Goal: Task Accomplishment & Management: Complete application form

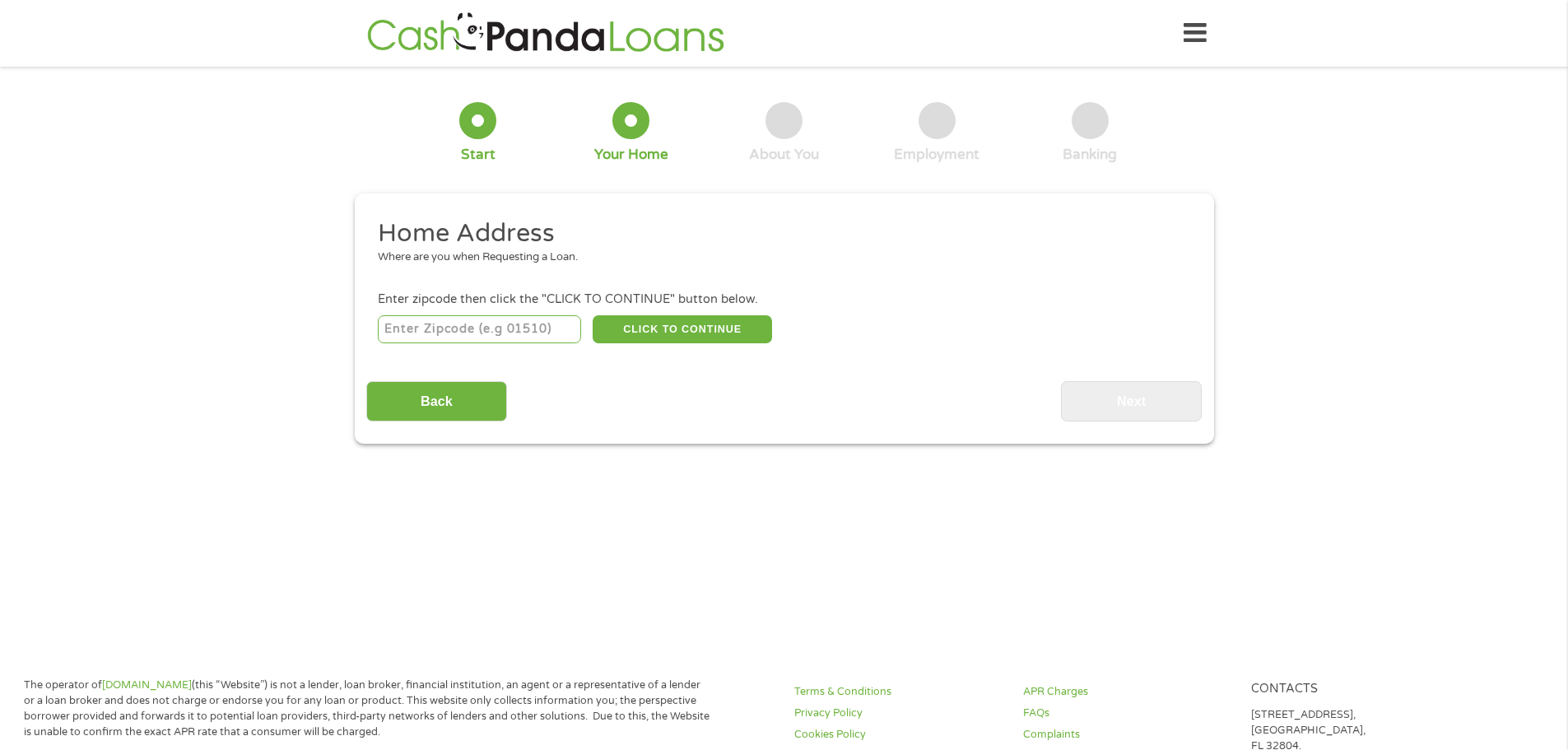
click at [533, 333] on input "number" at bounding box center [479, 329] width 203 height 28
type input "30078"
click at [687, 334] on button "CLICK TO CONTINUE" at bounding box center [683, 329] width 180 height 28
type input "30078"
type input "Snellville"
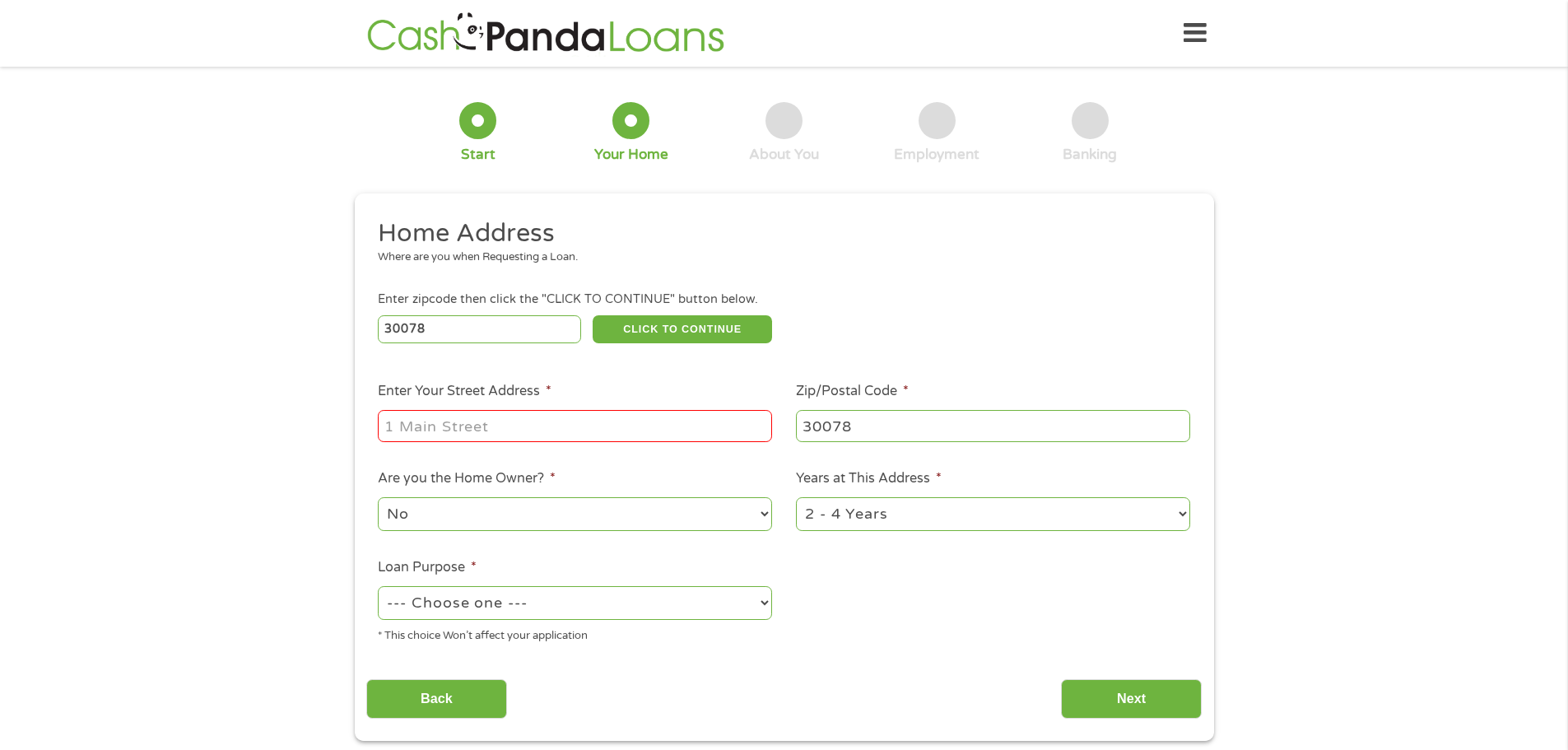
click at [639, 413] on input "Enter Your Street Address *" at bounding box center [574, 425] width 394 height 31
type input "[STREET_ADDRESS]"
click at [657, 503] on select "No Yes" at bounding box center [574, 514] width 394 height 34
click at [669, 482] on li "Are you the Home Owner? * No Yes" at bounding box center [575, 501] width 418 height 65
click at [918, 515] on select "1 Year or less 1 - 2 Years 2 - 4 Years Over 4 Years" at bounding box center [993, 514] width 394 height 34
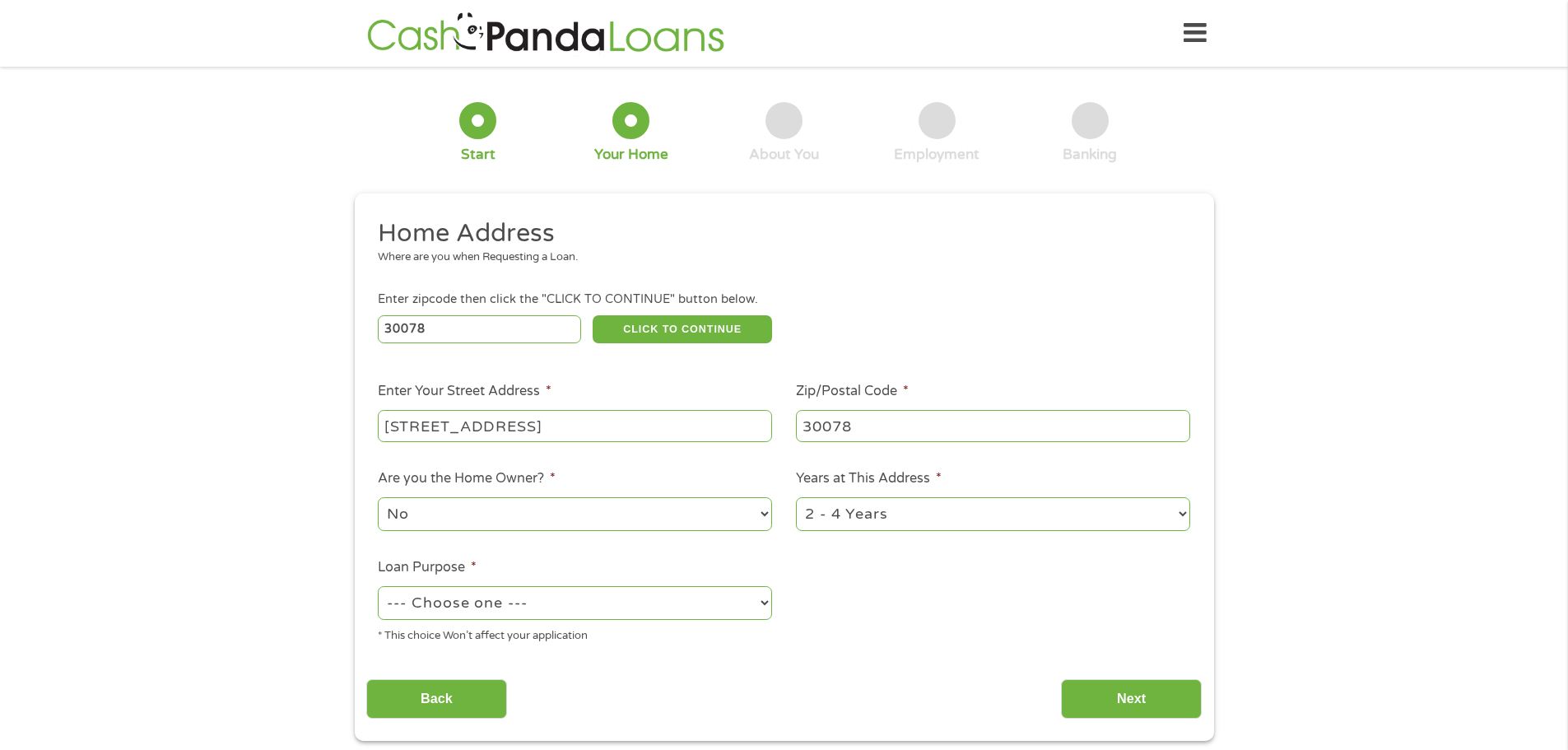
select select "60months"
click at [796, 497] on select "1 Year or less 1 - 2 Years 2 - 4 Years Over 4 Years" at bounding box center [993, 514] width 394 height 34
click at [763, 599] on select "--- Choose one --- Pay Bills Debt Consolidation Home Improvement Major Purchase…" at bounding box center [574, 603] width 394 height 34
select select "medicalexpenses"
click at [378, 586] on select "--- Choose one --- Pay Bills Debt Consolidation Home Improvement Major Purchase…" at bounding box center [574, 603] width 394 height 34
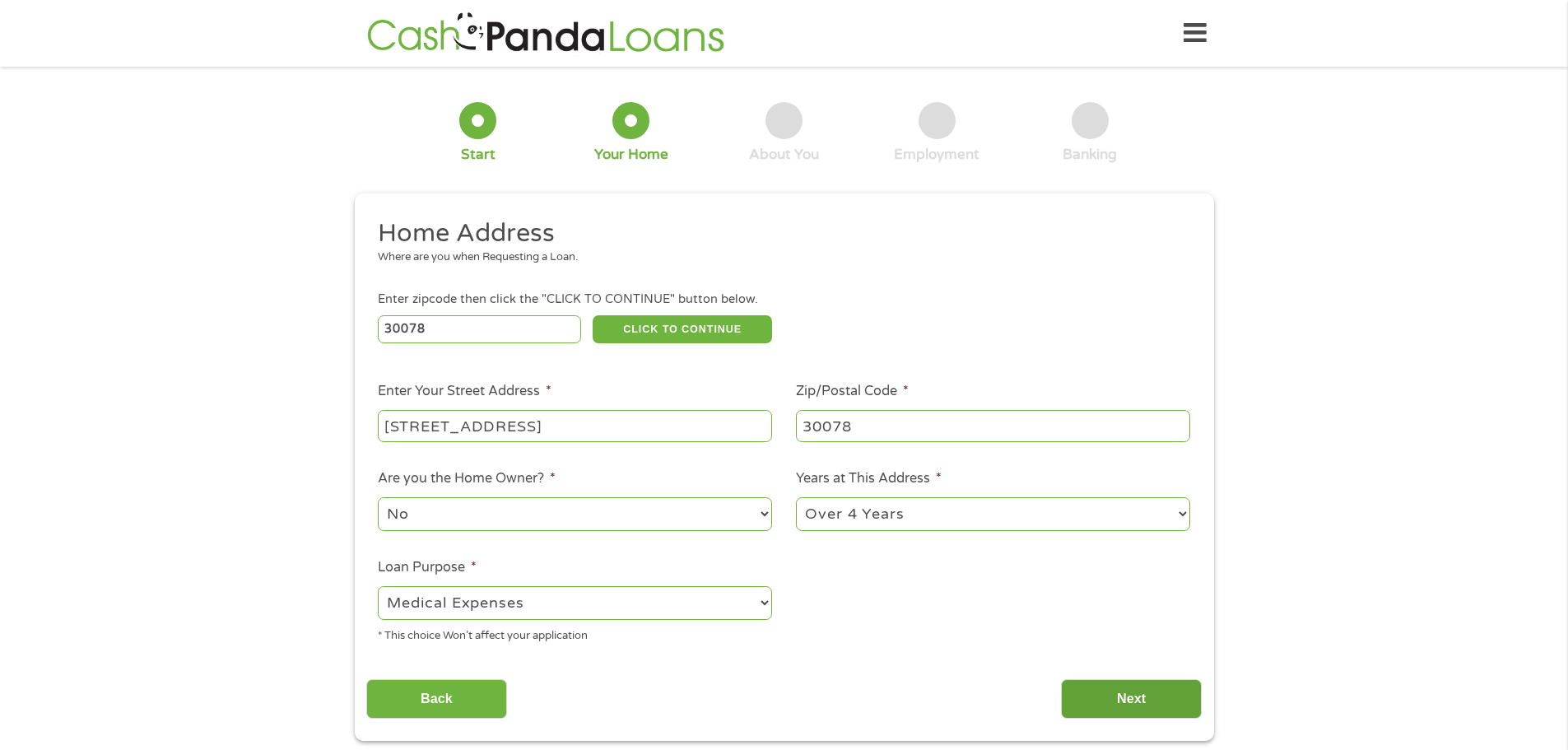
click at [1141, 705] on input "Next" at bounding box center [1132, 699] width 141 height 40
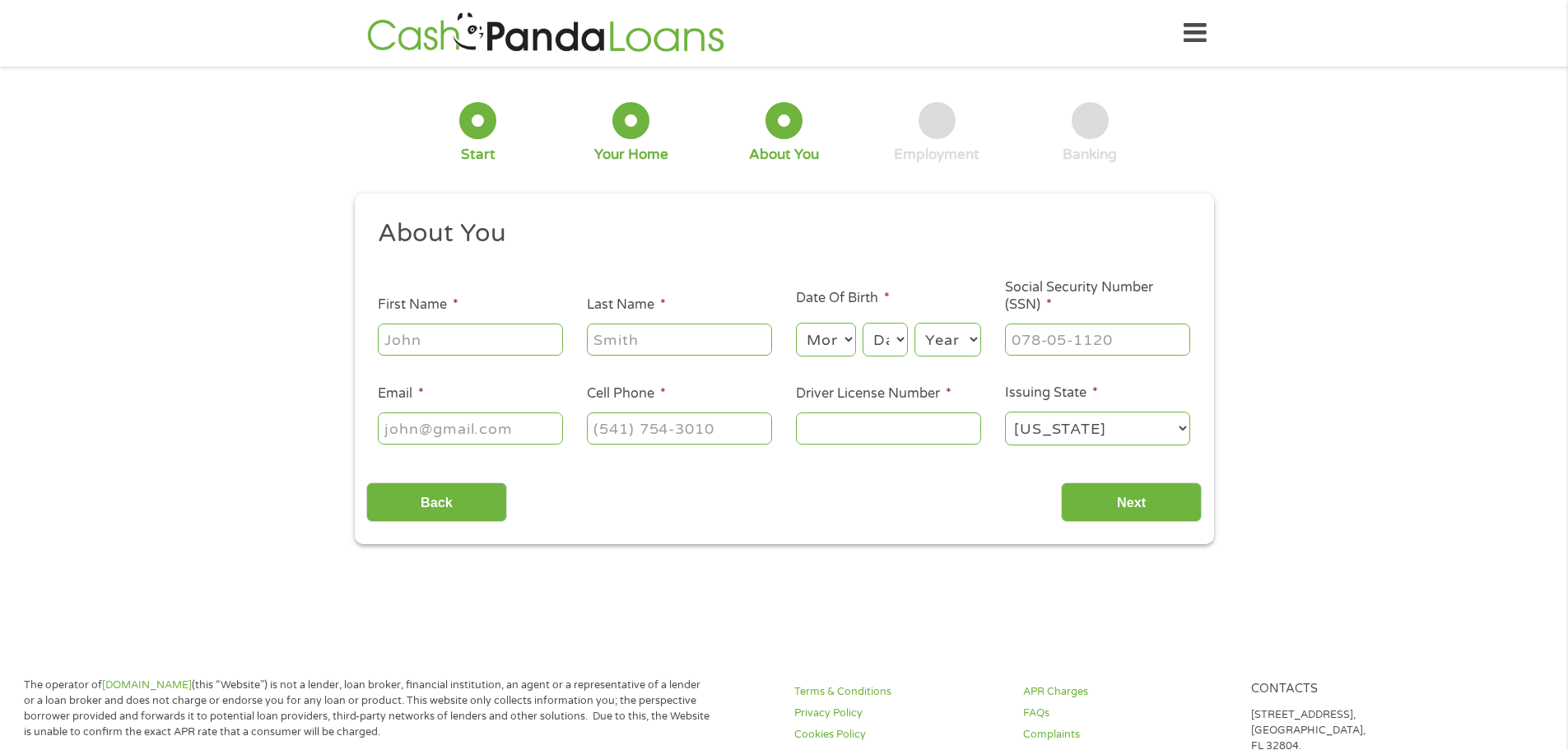
scroll to position [6, 6]
click at [519, 343] on input "First Name *" at bounding box center [470, 338] width 185 height 31
type input "[PERSON_NAME]"
type input "[PHONE_NUMBER]"
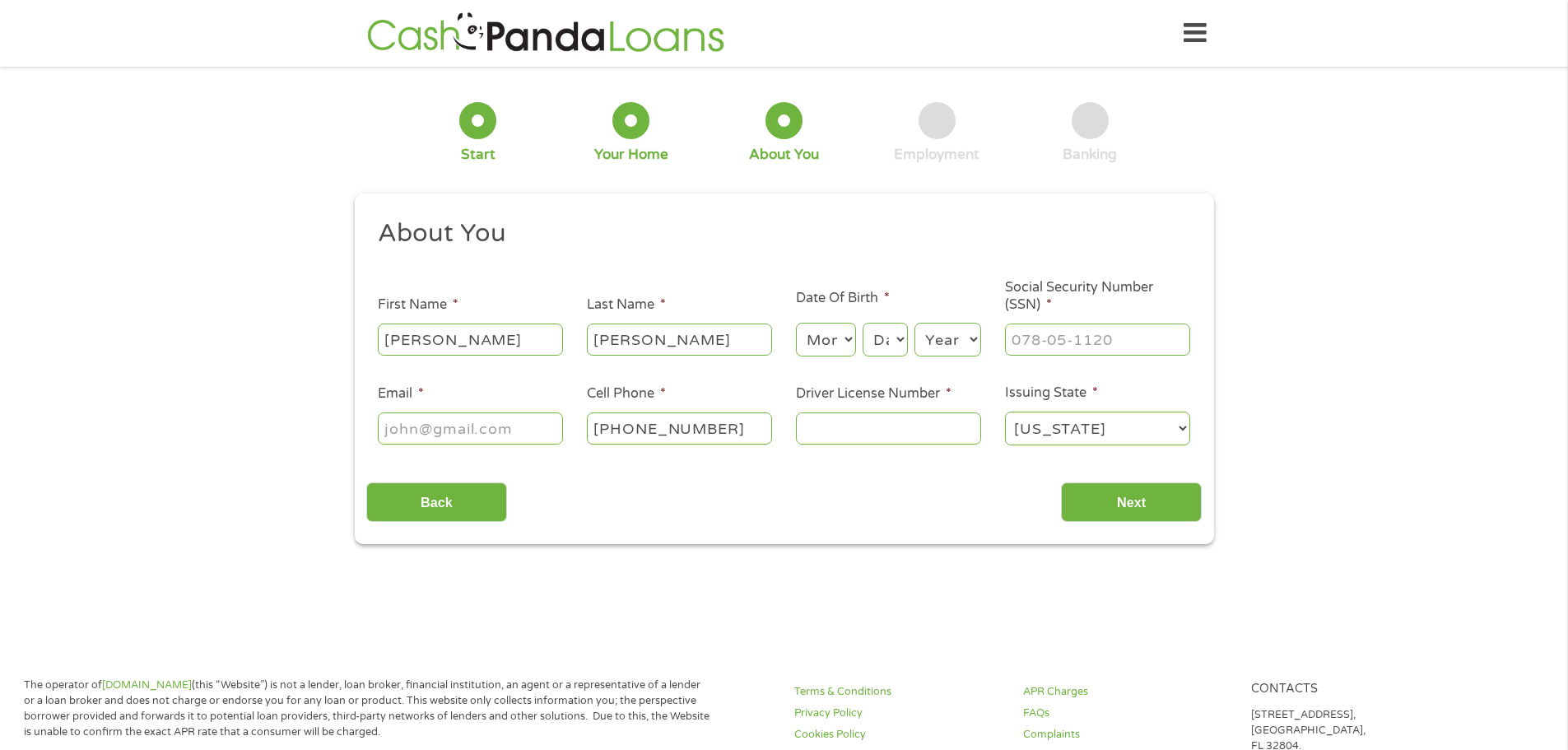
click at [833, 340] on select "Month 1 2 3 4 5 6 7 8 9 10 11 12" at bounding box center [825, 339] width 60 height 34
select select "8"
click at [796, 322] on select "Month 1 2 3 4 5 6 7 8 9 10 11 12" at bounding box center [825, 339] width 60 height 34
click at [885, 338] on select "Day 1 2 3 4 5 6 7 8 9 10 11 12 13 14 15 16 17 18 19 20 21 22 23 24 25 26 27 28 …" at bounding box center [885, 339] width 45 height 34
select select "19"
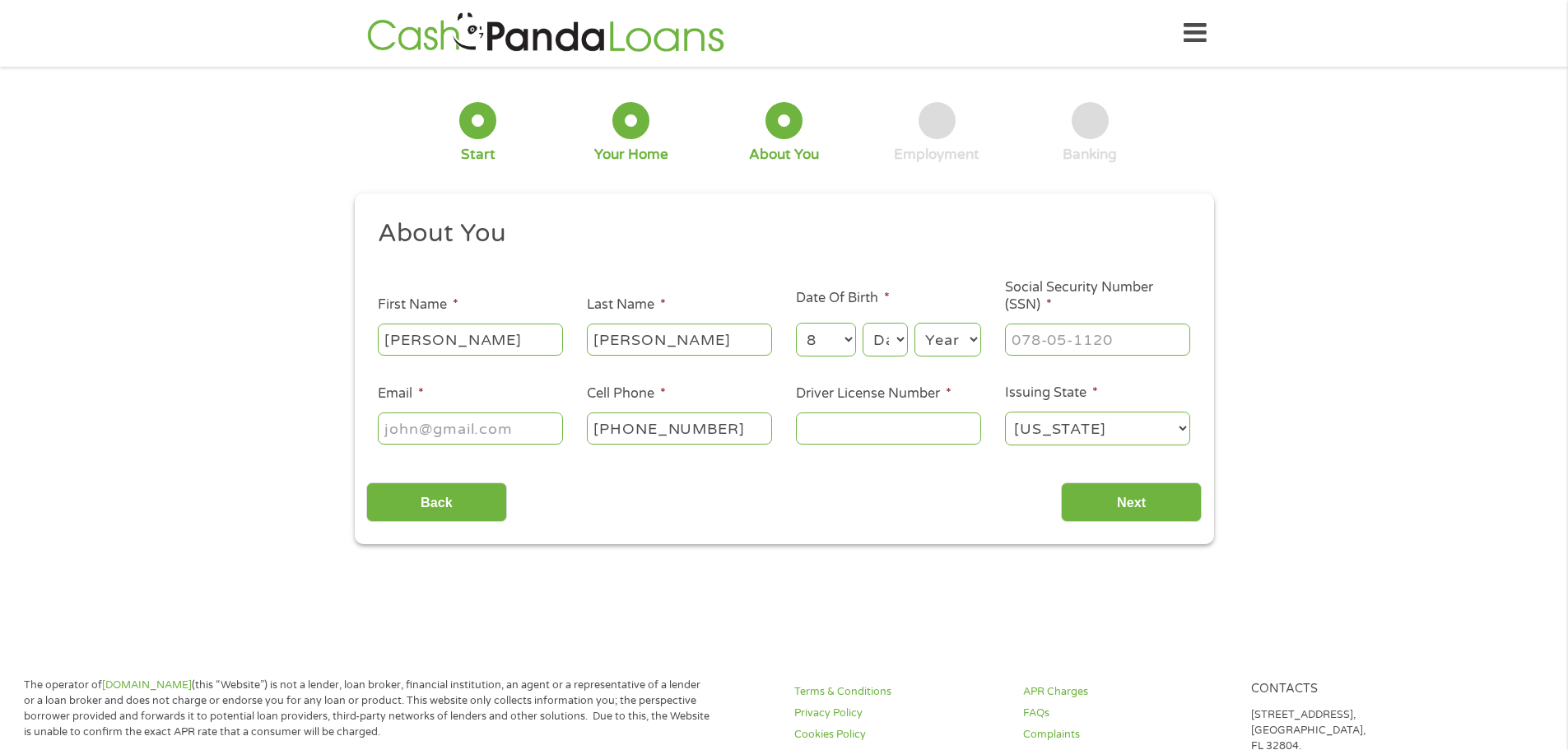
click at [863, 322] on select "Day 1 2 3 4 5 6 7 8 9 10 11 12 13 14 15 16 17 18 19 20 21 22 23 24 25 26 27 28 …" at bounding box center [885, 339] width 45 height 34
click at [969, 352] on select "Year [DATE] 2006 2005 2004 2003 2002 2001 2000 1999 1998 1997 1996 1995 1994 19…" at bounding box center [947, 339] width 67 height 34
select select "1983"
click at [914, 322] on select "Year [DATE] 2006 2005 2004 2003 2002 2001 2000 1999 1998 1997 1996 1995 1994 19…" at bounding box center [947, 339] width 67 height 34
click at [1036, 335] on input "___-__-____" at bounding box center [1098, 338] width 185 height 31
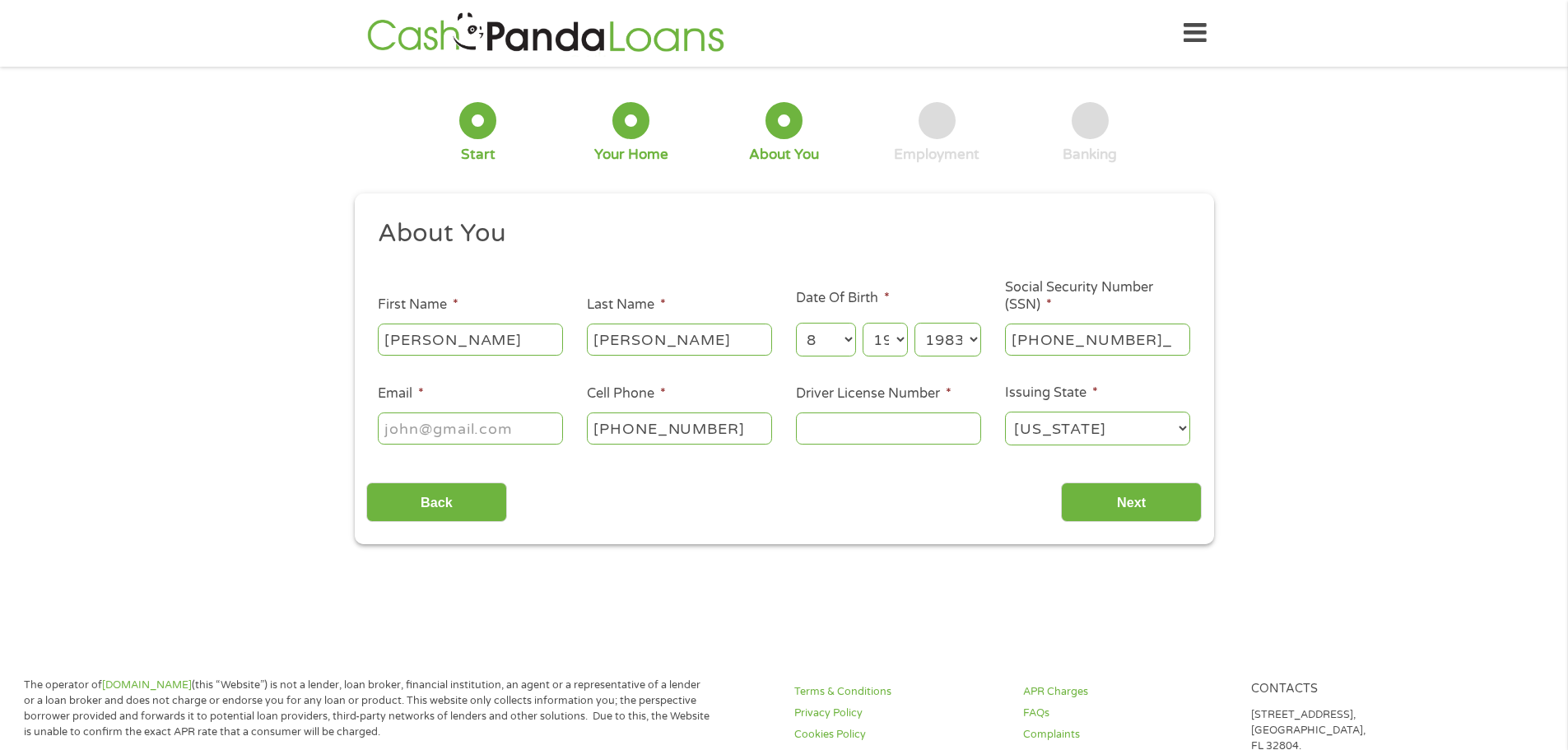
type input "087-68-3430"
click at [458, 428] on input "Email *" at bounding box center [470, 428] width 185 height 31
type input "[EMAIL_ADDRESS][DOMAIN_NAME]"
type input "[PHONE_NUMBER]"
type input "anointedone83@g(470) [DOMAIN_NAME]"
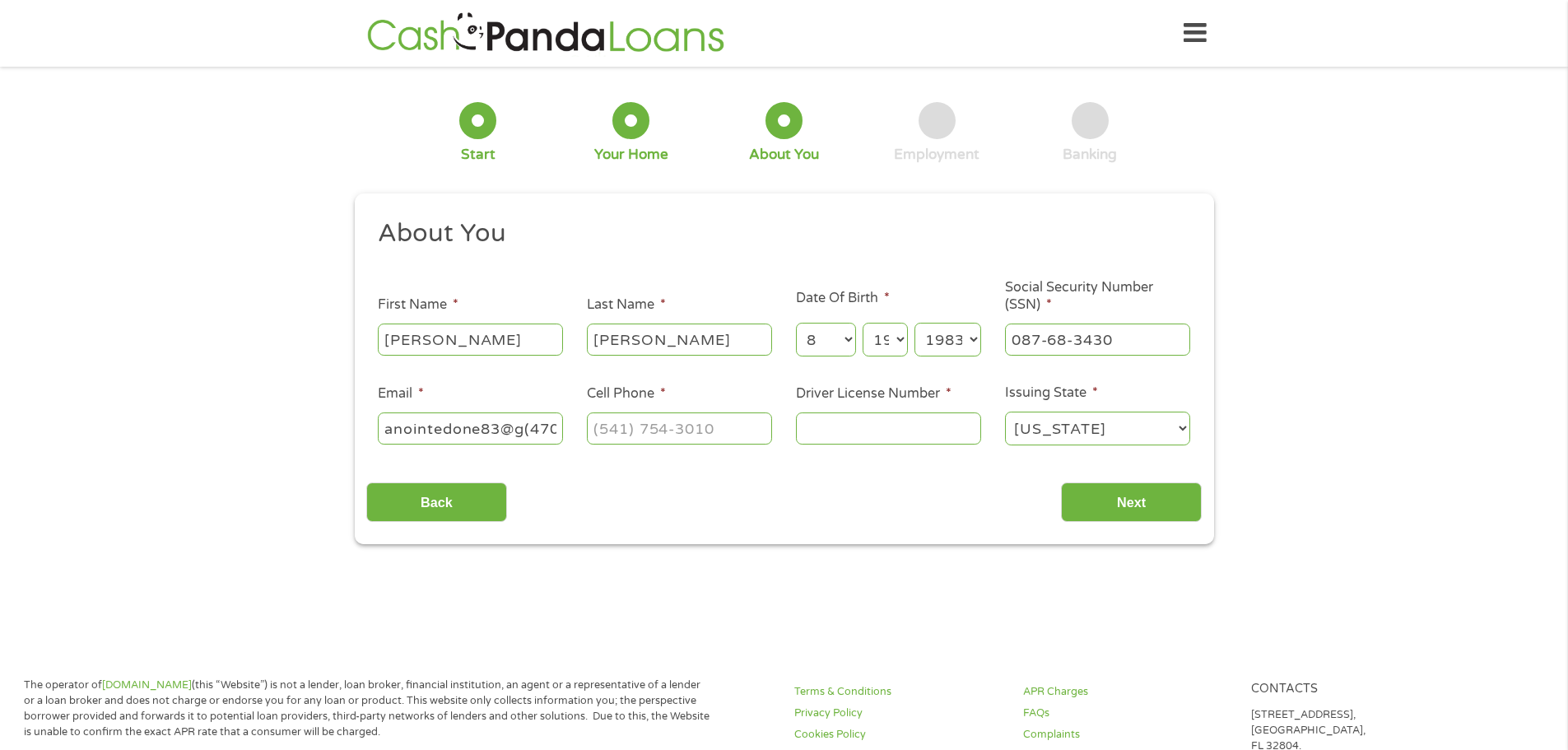
type input "(___) ___-____"
click at [500, 430] on input "anointedone83@g(470) [DOMAIN_NAME]" at bounding box center [470, 428] width 185 height 31
drag, startPoint x: 383, startPoint y: 428, endPoint x: 617, endPoint y: 445, distance: 234.6
click at [616, 445] on ul "About You This field is hidden when viewing the form Title * --- Choose one ---…" at bounding box center [784, 338] width 836 height 243
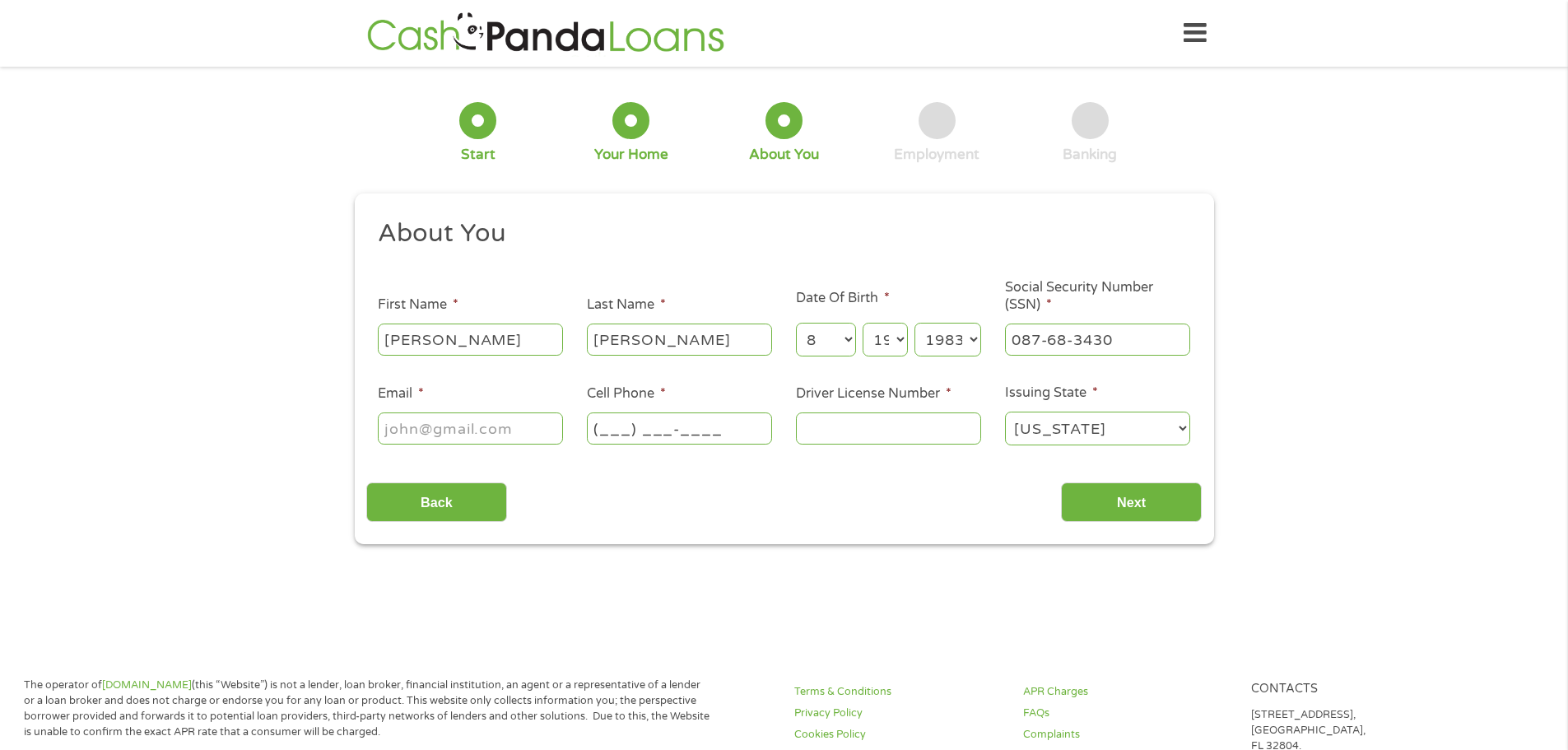
scroll to position [0, 0]
type input "[EMAIL_ADDRESS][DOMAIN_NAME]"
type input "[PHONE_NUMBER]"
click at [822, 423] on input "Driver License Number *" at bounding box center [889, 428] width 185 height 31
click at [826, 428] on input "Driver License Number *" at bounding box center [889, 428] width 185 height 31
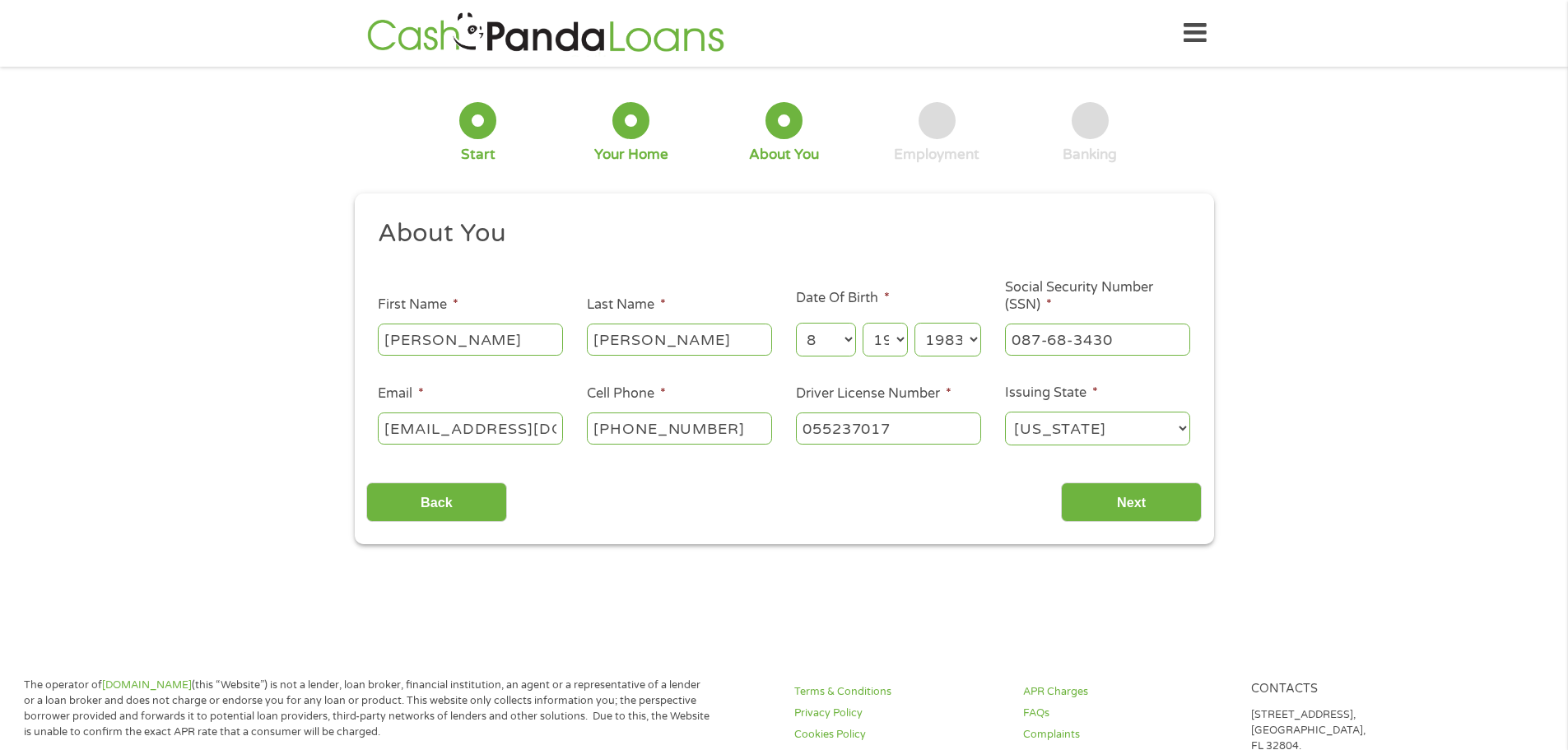
type input "055237017"
click at [1044, 467] on div "About You This field is hidden when viewing the form Title * --- Choose one ---…" at bounding box center [784, 370] width 836 height 306
click at [1105, 503] on input "Next" at bounding box center [1132, 502] width 141 height 40
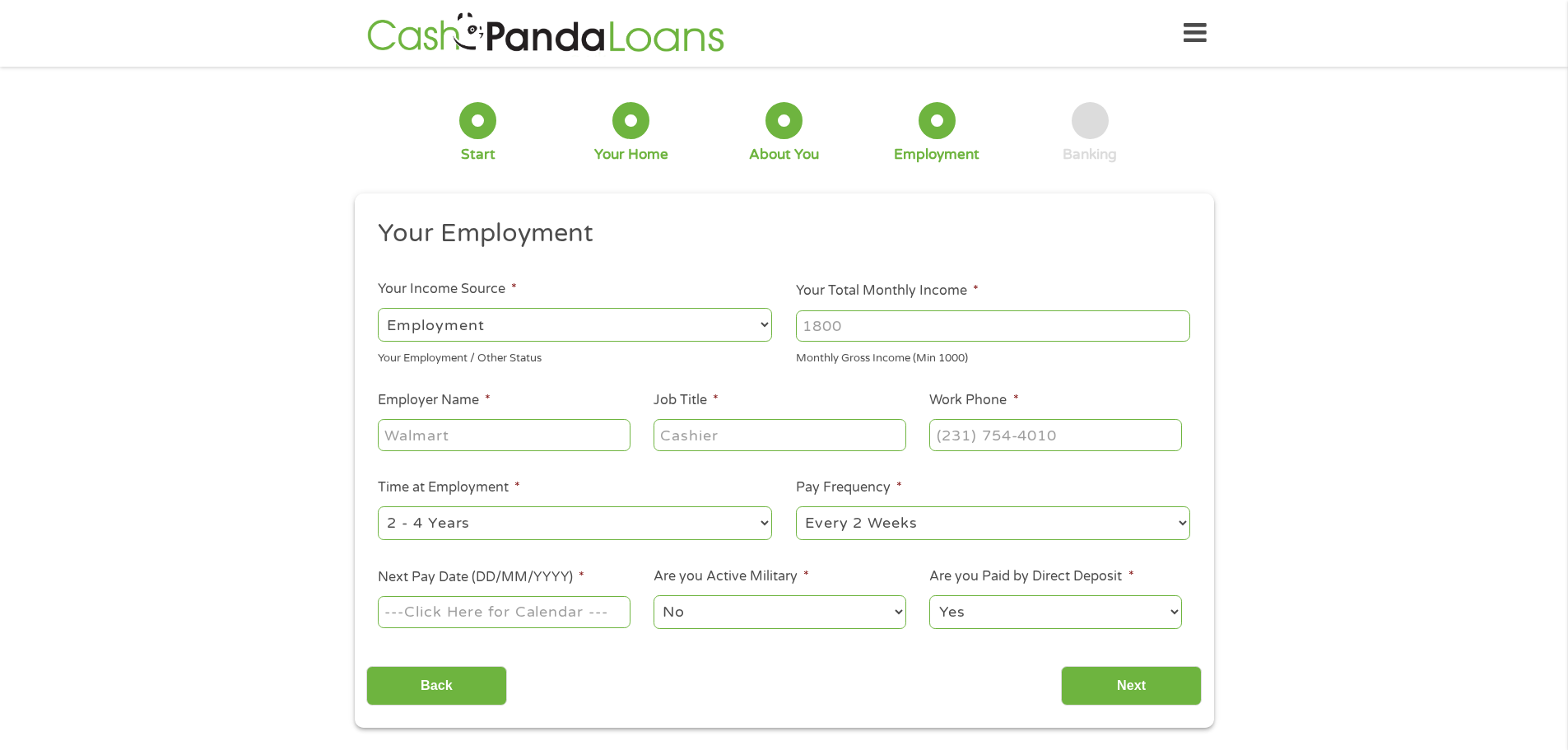
click at [803, 330] on input "Your Total Monthly Income *" at bounding box center [993, 326] width 394 height 31
click at [1179, 329] on input "1000" at bounding box center [993, 326] width 394 height 31
click at [1179, 323] on input "1001" at bounding box center [993, 326] width 394 height 31
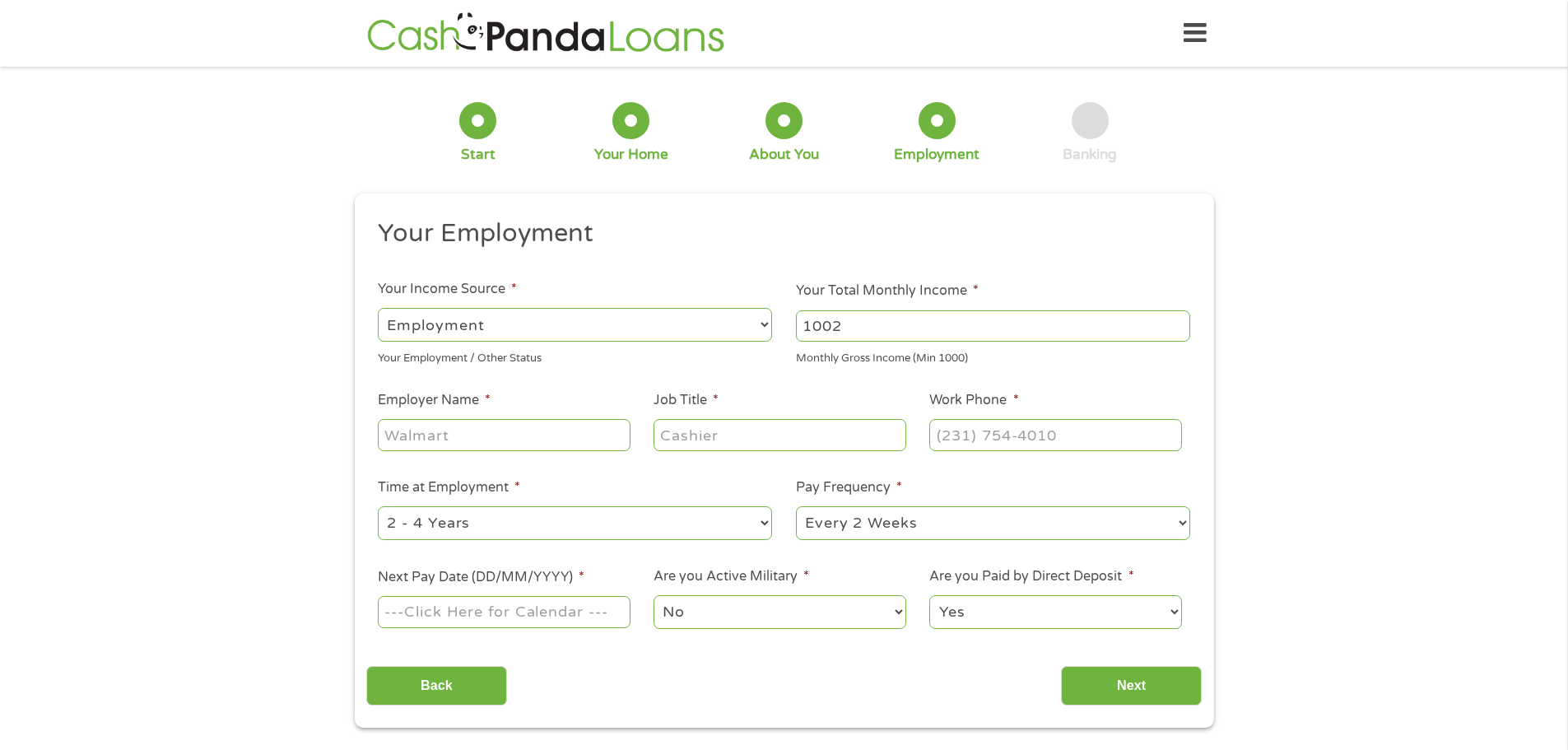
click at [1179, 323] on input "1002" at bounding box center [993, 326] width 394 height 31
drag, startPoint x: 1000, startPoint y: 325, endPoint x: 806, endPoint y: 326, distance: 194.0
click at [806, 326] on input "1002" at bounding box center [993, 326] width 394 height 31
type input "2700"
click at [869, 379] on ul "Your Employment Your Income Source * --- Choose one --- Employment [DEMOGRAPHIC…" at bounding box center [784, 430] width 836 height 427
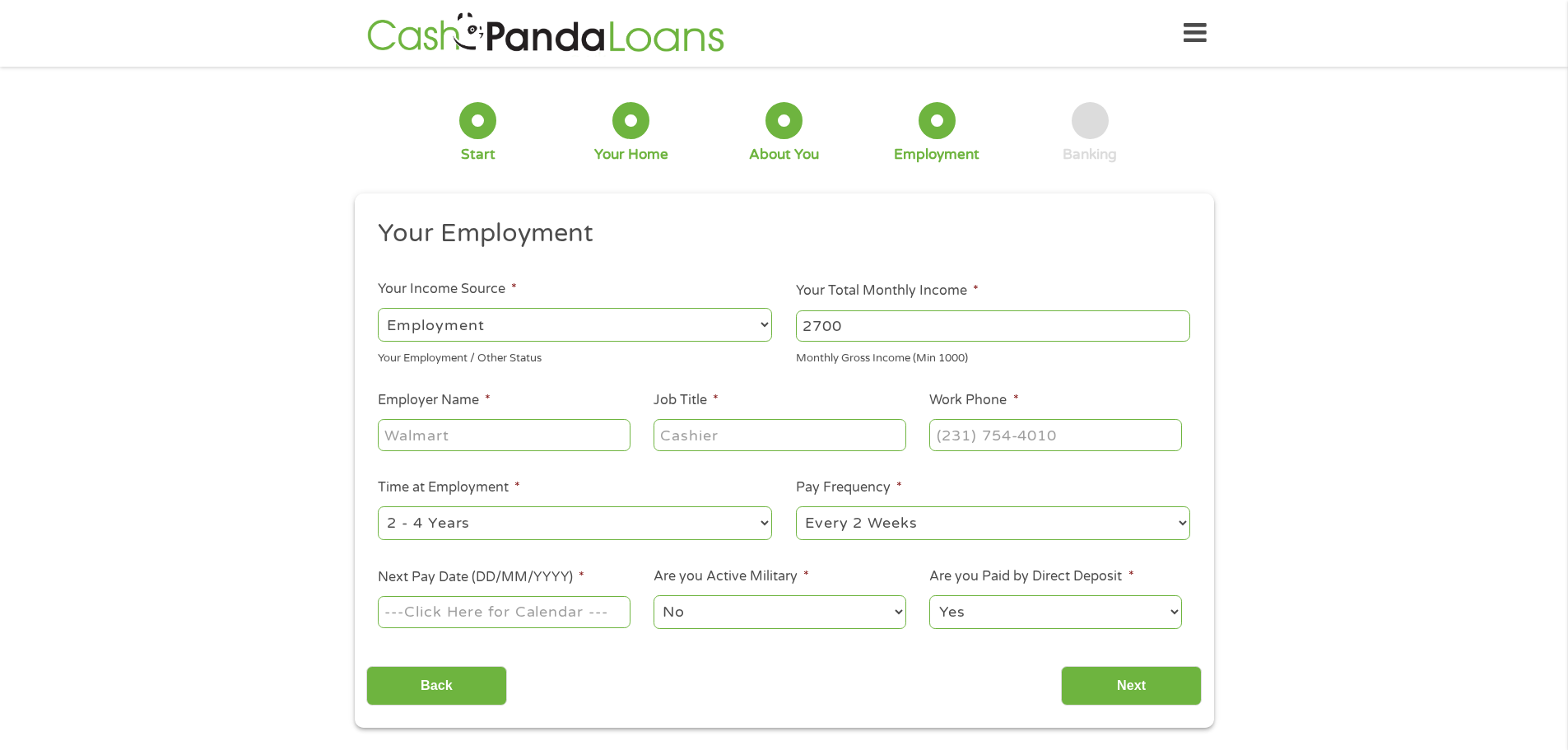
click at [489, 443] on input "Employer Name *" at bounding box center [503, 435] width 252 height 31
type input "Wellstar"
click at [685, 438] on input "Job Title *" at bounding box center [779, 435] width 252 height 31
type input "Patient Access Rep"
click at [940, 435] on input "(___) ___-____" at bounding box center [1055, 435] width 252 height 31
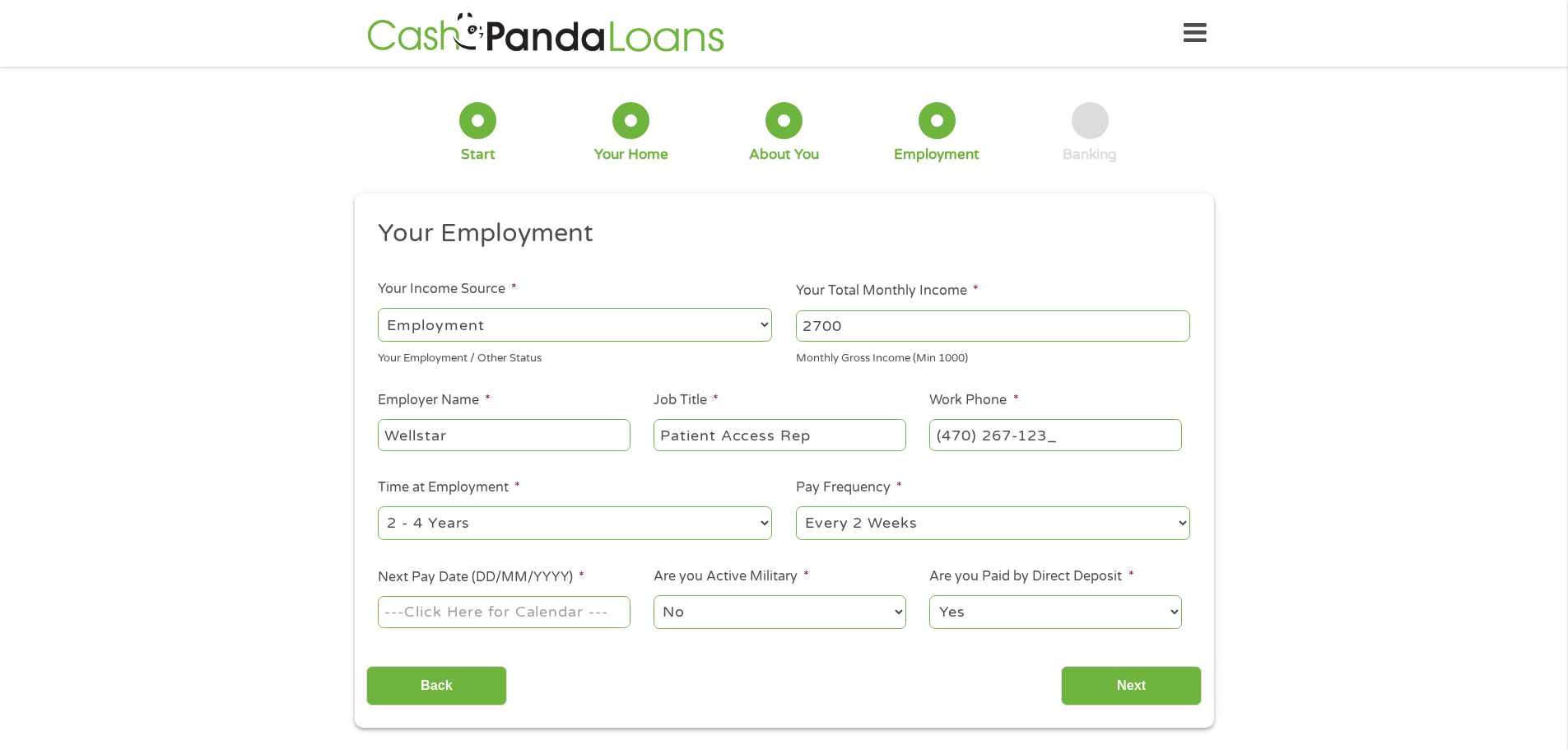
type input "[PHONE_NUMBER]"
click at [667, 484] on li "Time at Employment * --- Choose one --- 1 Year or less 1 - 2 Years 2 - 4 Years …" at bounding box center [575, 510] width 418 height 65
click at [769, 519] on select "--- Choose one --- 1 Year or less 1 - 2 Years 2 - 4 Years Over 4 Years" at bounding box center [574, 524] width 394 height 34
select select "12months"
click at [378, 507] on select "--- Choose one --- 1 Year or less 1 - 2 Years 2 - 4 Years Over 4 Years" at bounding box center [574, 524] width 394 height 34
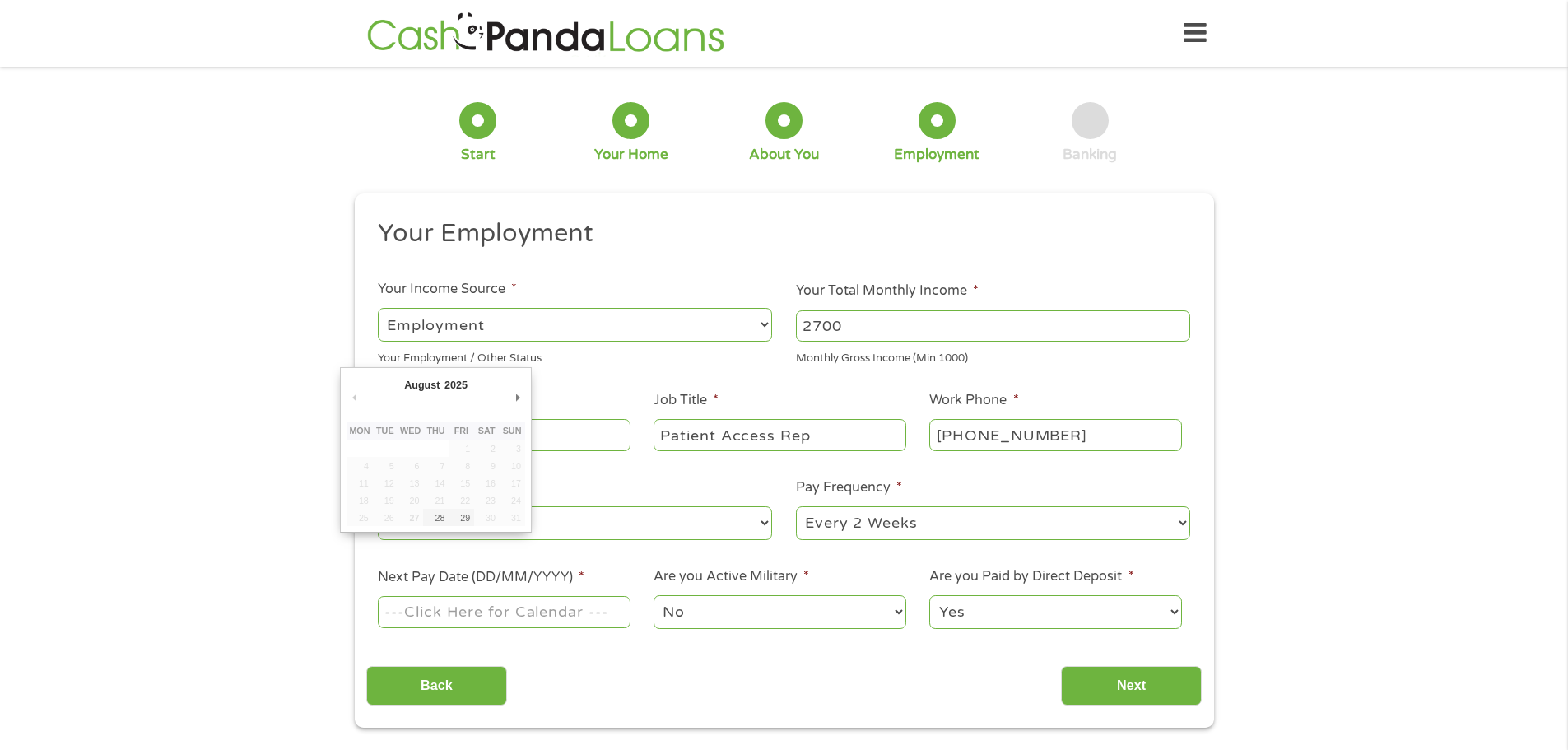
click at [612, 619] on input "Next Pay Date (DD/MM/YYYY) *" at bounding box center [503, 611] width 252 height 31
type input "[DATE]"
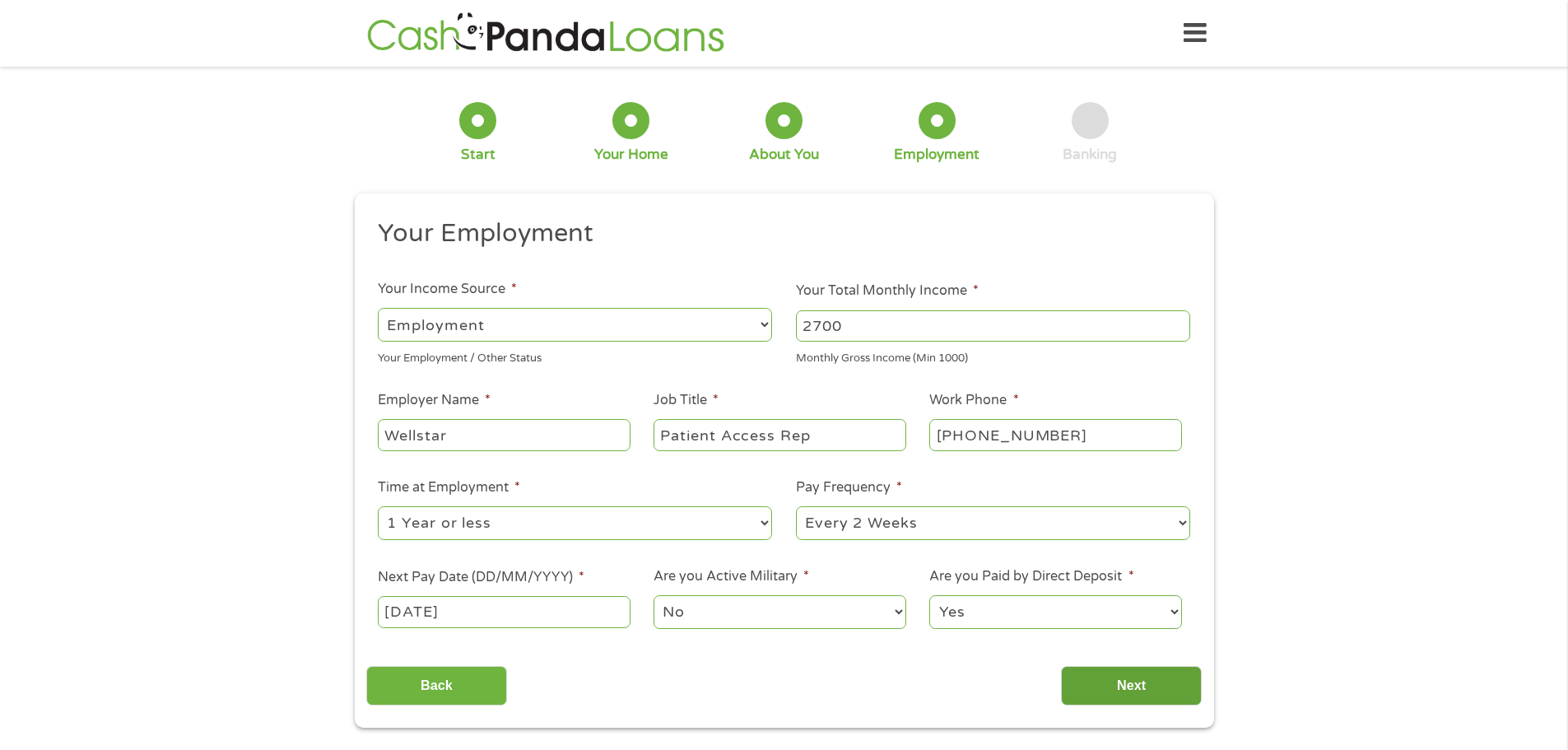
click at [1118, 695] on input "Next" at bounding box center [1132, 686] width 141 height 40
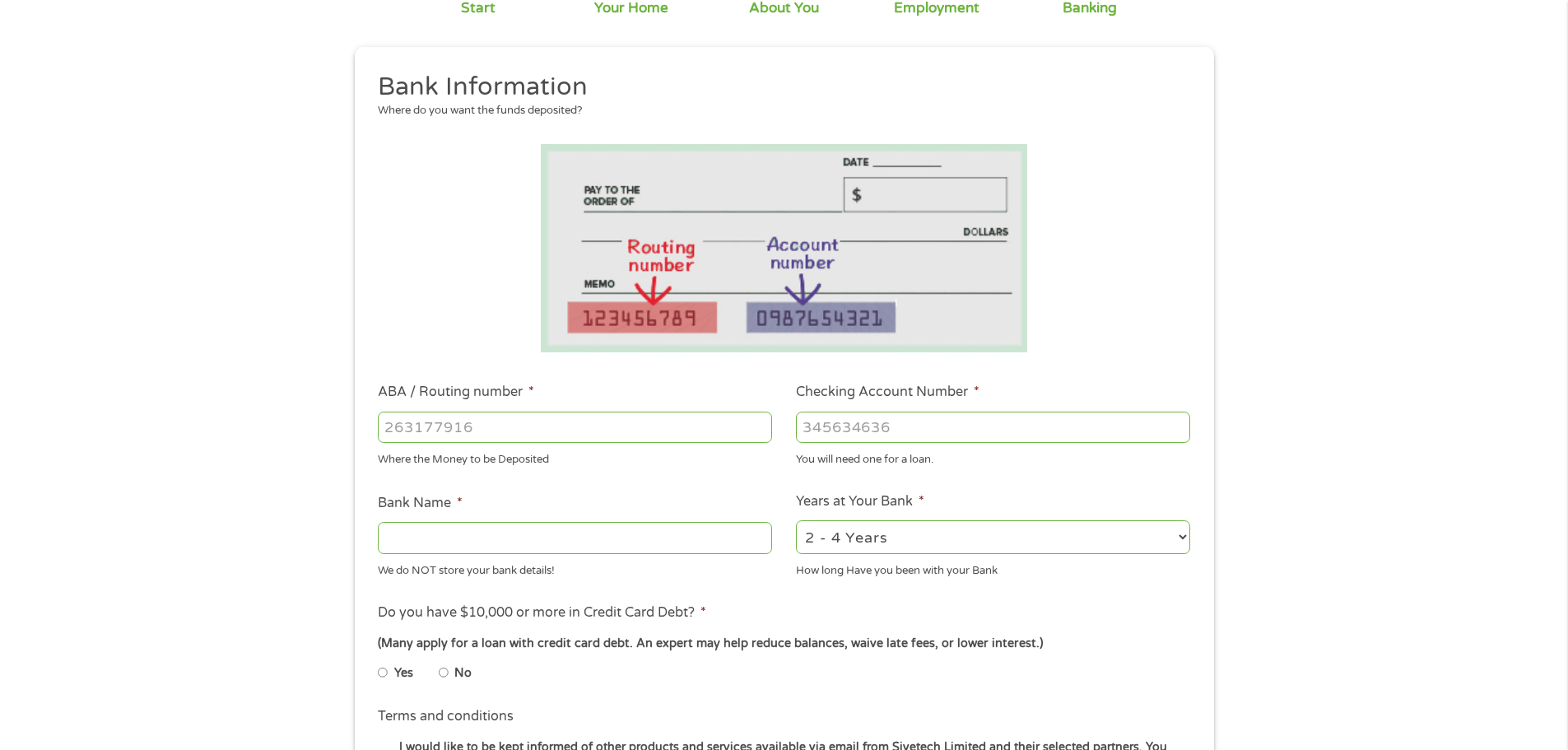
scroll to position [142, 0]
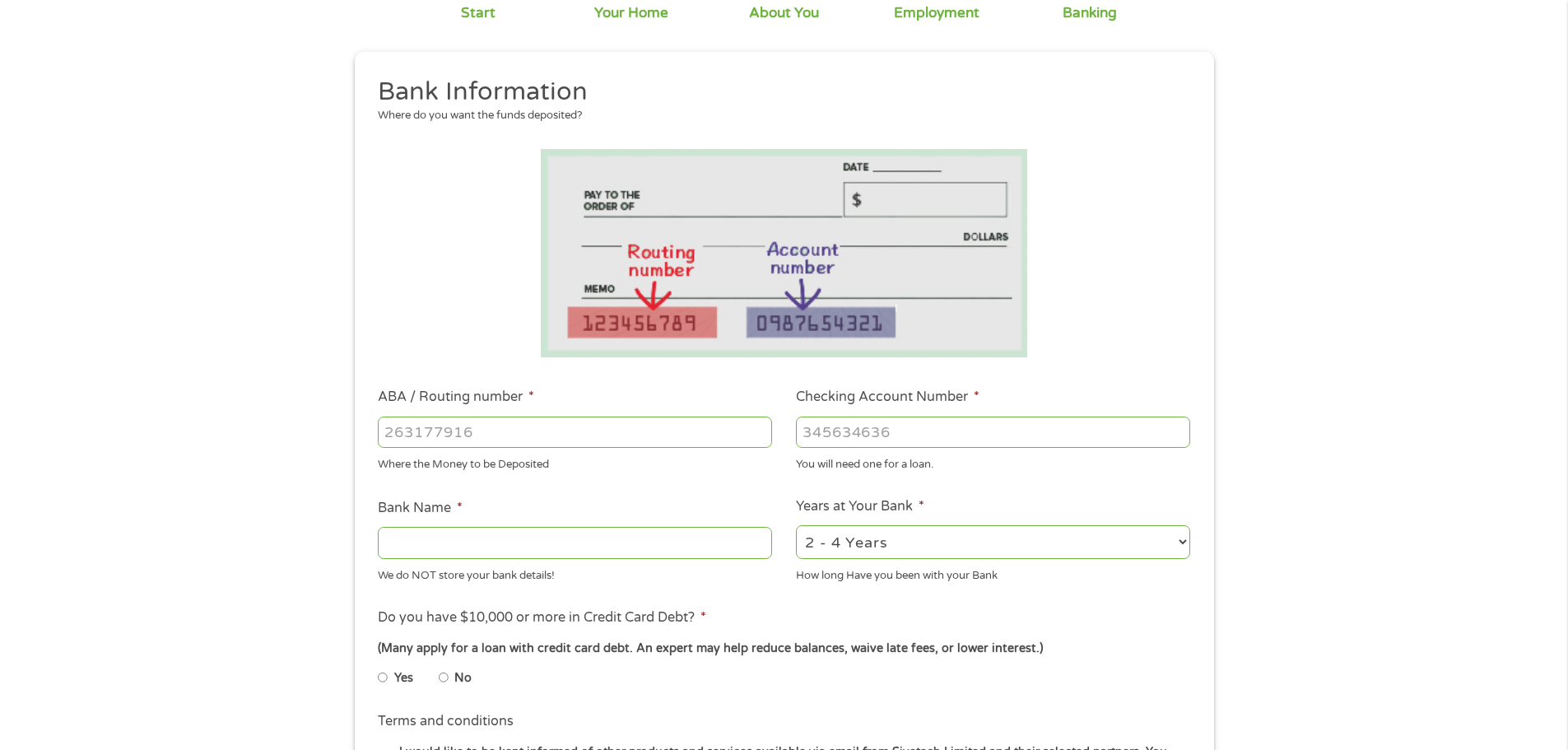
click at [525, 443] on input "ABA / Routing number *" at bounding box center [574, 432] width 394 height 31
type input "314074269"
type input "USAA FEDERAL SAVINGS BANK"
type input "314074269"
click at [862, 441] on input "Checking Account Number *" at bounding box center [993, 432] width 394 height 31
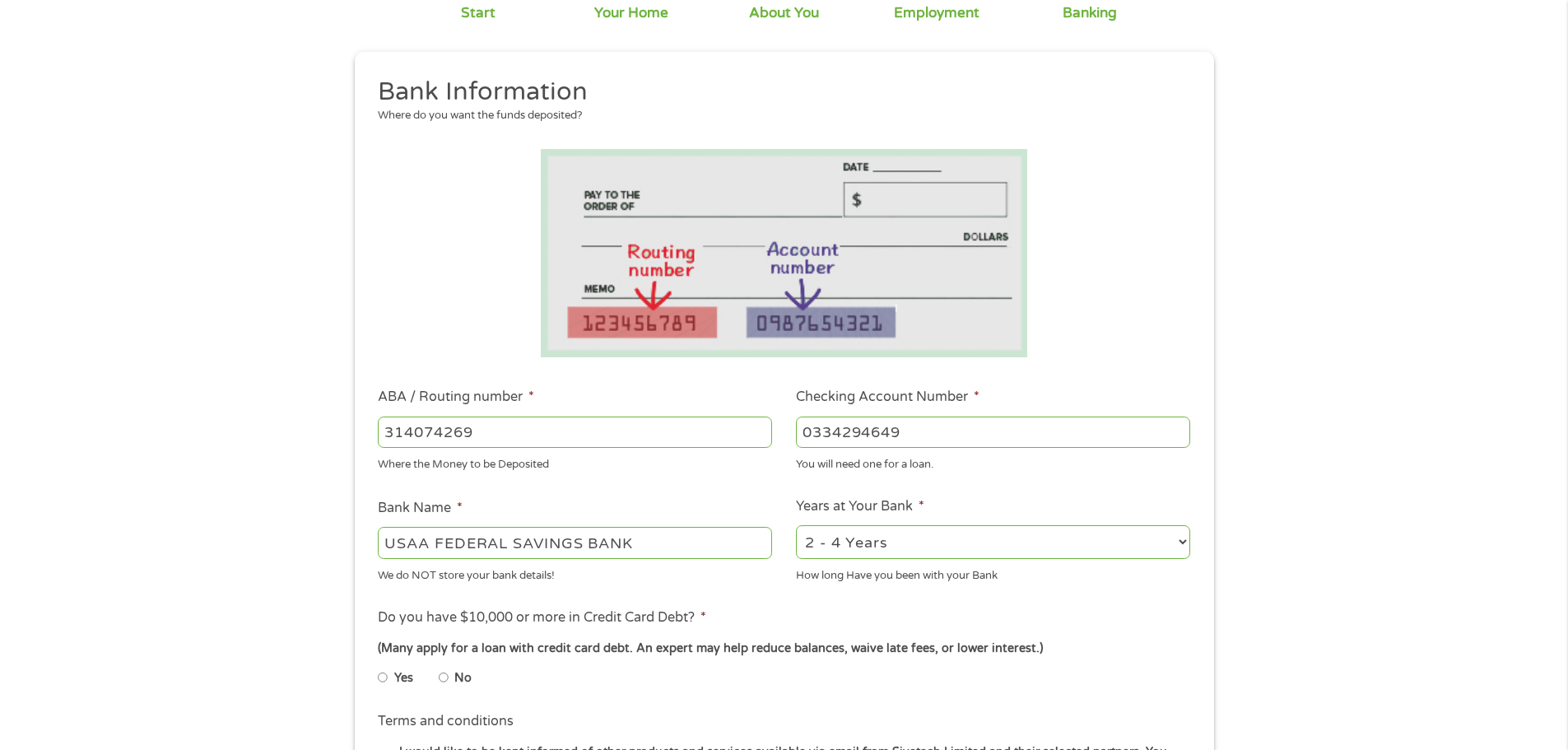
type input "0334294649"
click at [914, 498] on label "Years at Your Bank *" at bounding box center [860, 506] width 128 height 17
click at [914, 526] on select "2 - 4 Years 6 - 12 Months 1 - 2 Years Over 4 Years" at bounding box center [993, 542] width 394 height 34
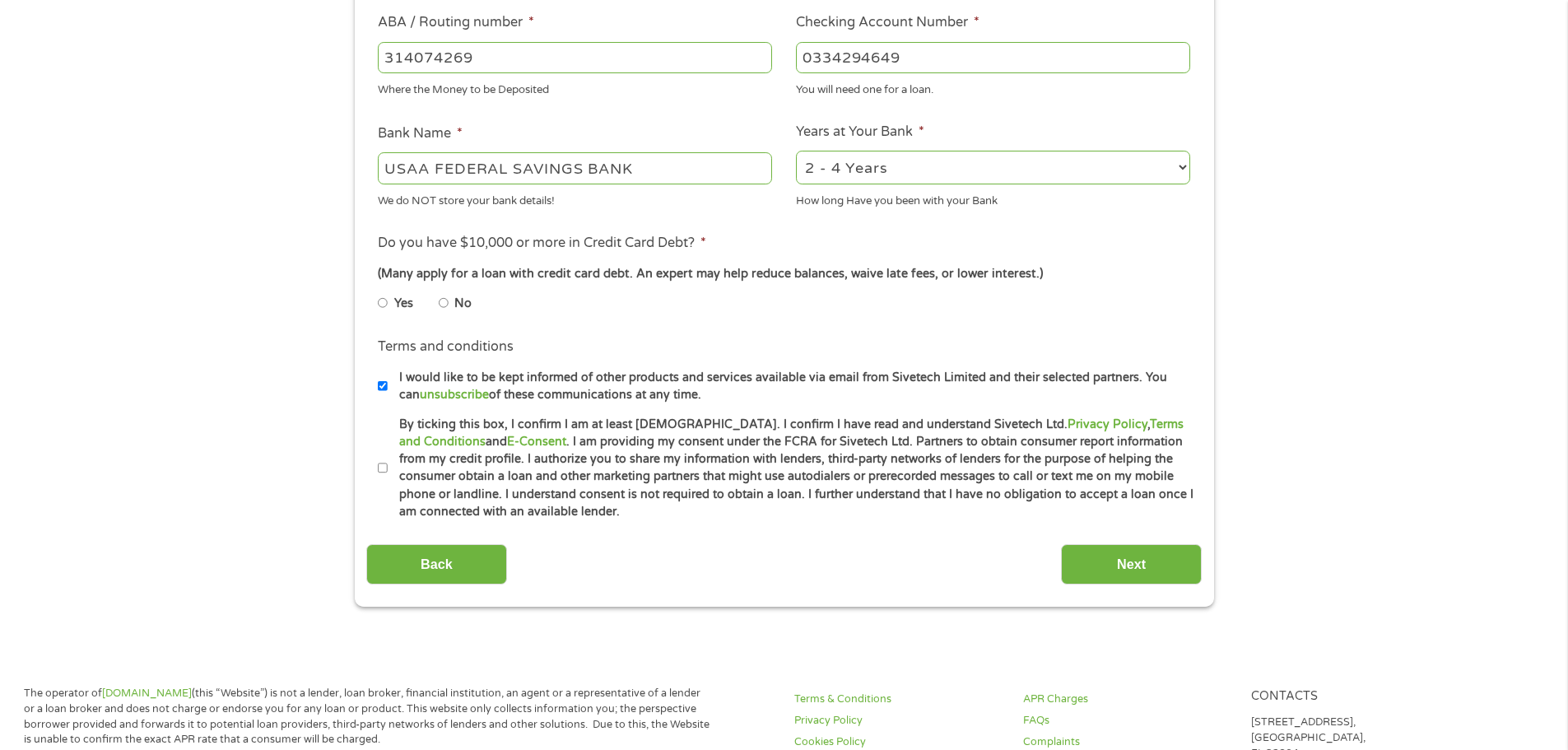
scroll to position [540, 0]
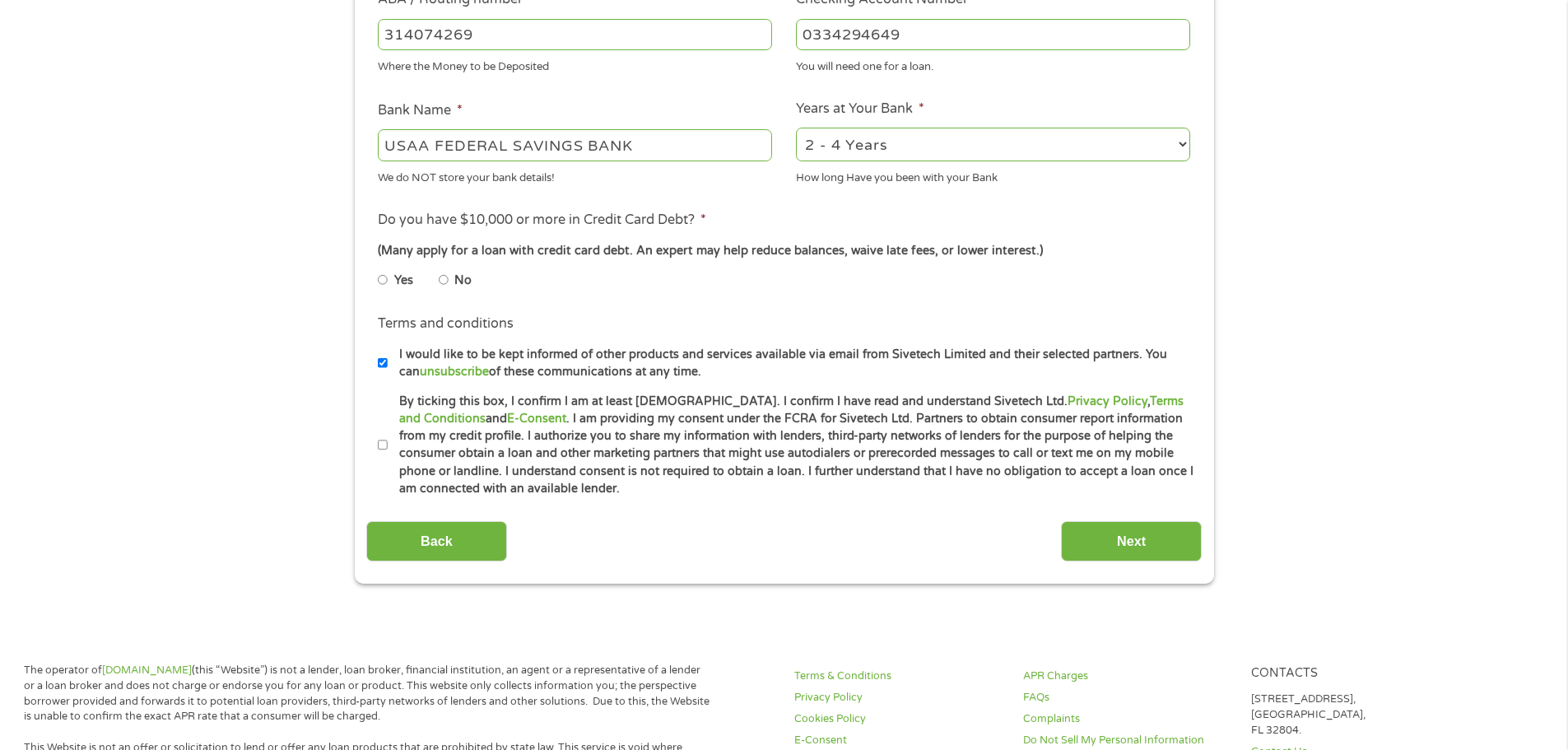
click at [446, 284] on input "No" at bounding box center [443, 281] width 10 height 27
radio input "true"
click at [383, 365] on input "I would like to be kept informed of other products and services available via e…" at bounding box center [382, 363] width 10 height 27
checkbox input "false"
click at [388, 444] on label "By ticking this box, I confirm I am at least [DEMOGRAPHIC_DATA]. I confirm I ha…" at bounding box center [792, 445] width 808 height 105
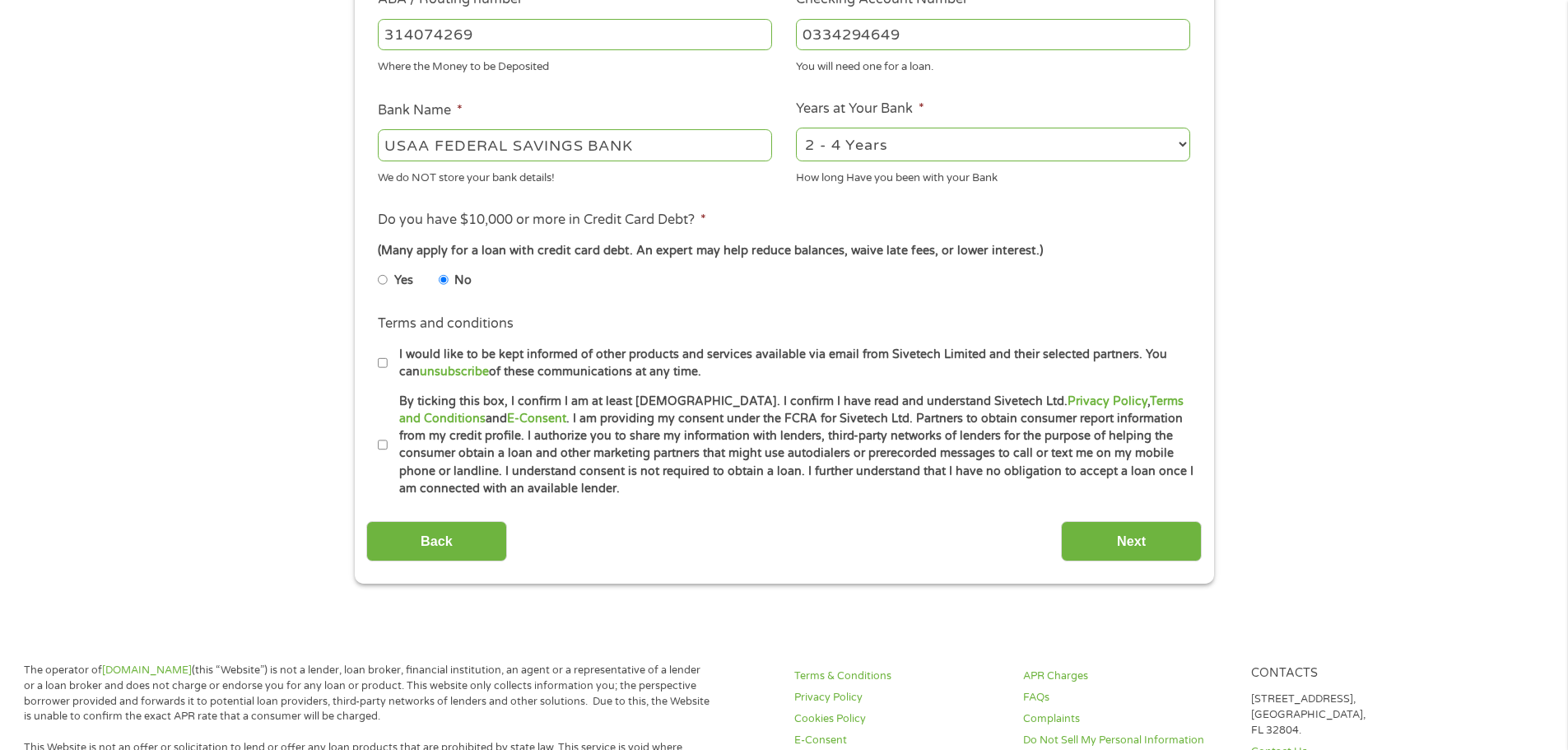
click at [388, 444] on input "By ticking this box, I confirm I am at least [DEMOGRAPHIC_DATA]. I confirm I ha…" at bounding box center [382, 445] width 10 height 27
checkbox input "true"
click at [1098, 532] on input "Next" at bounding box center [1132, 541] width 141 height 40
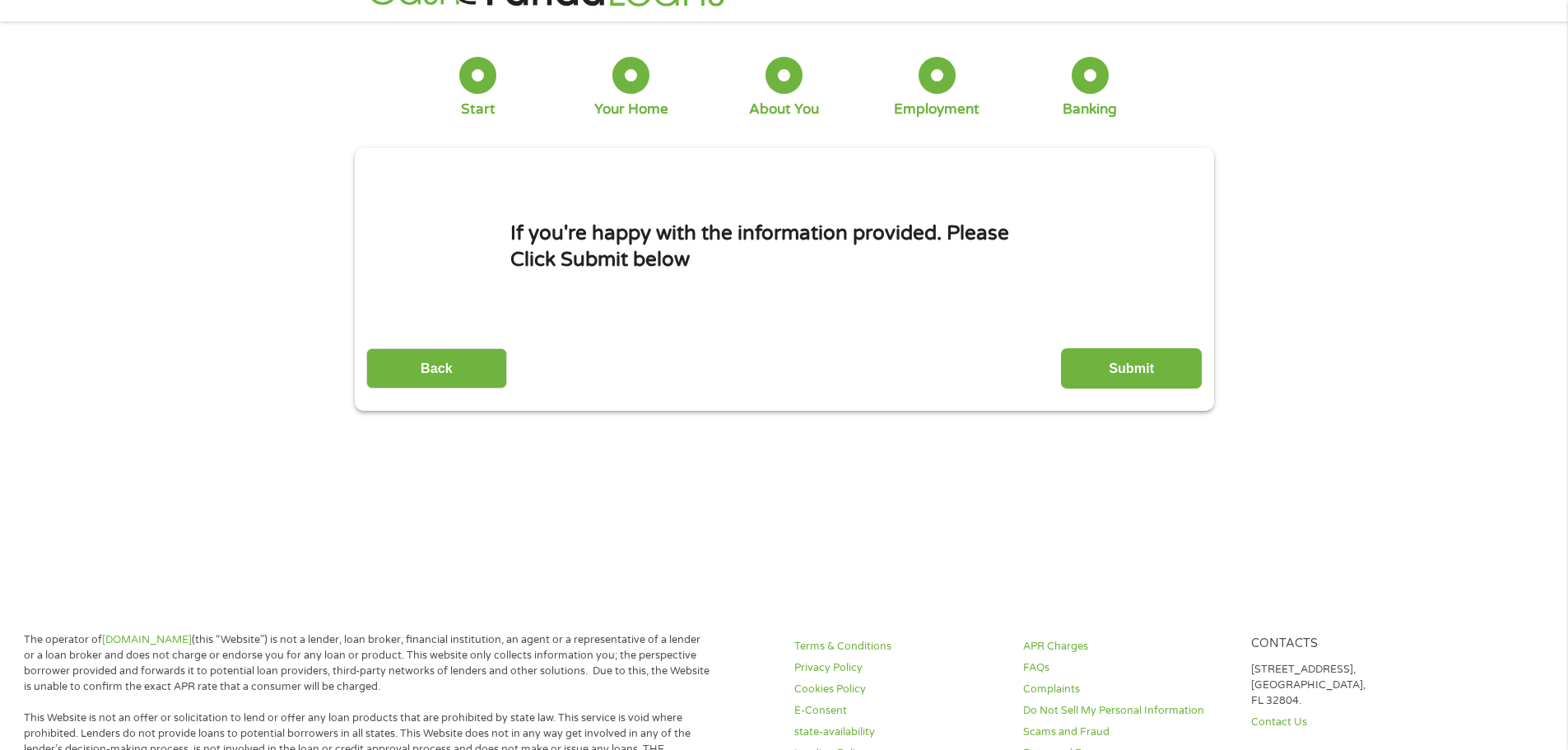
scroll to position [0, 0]
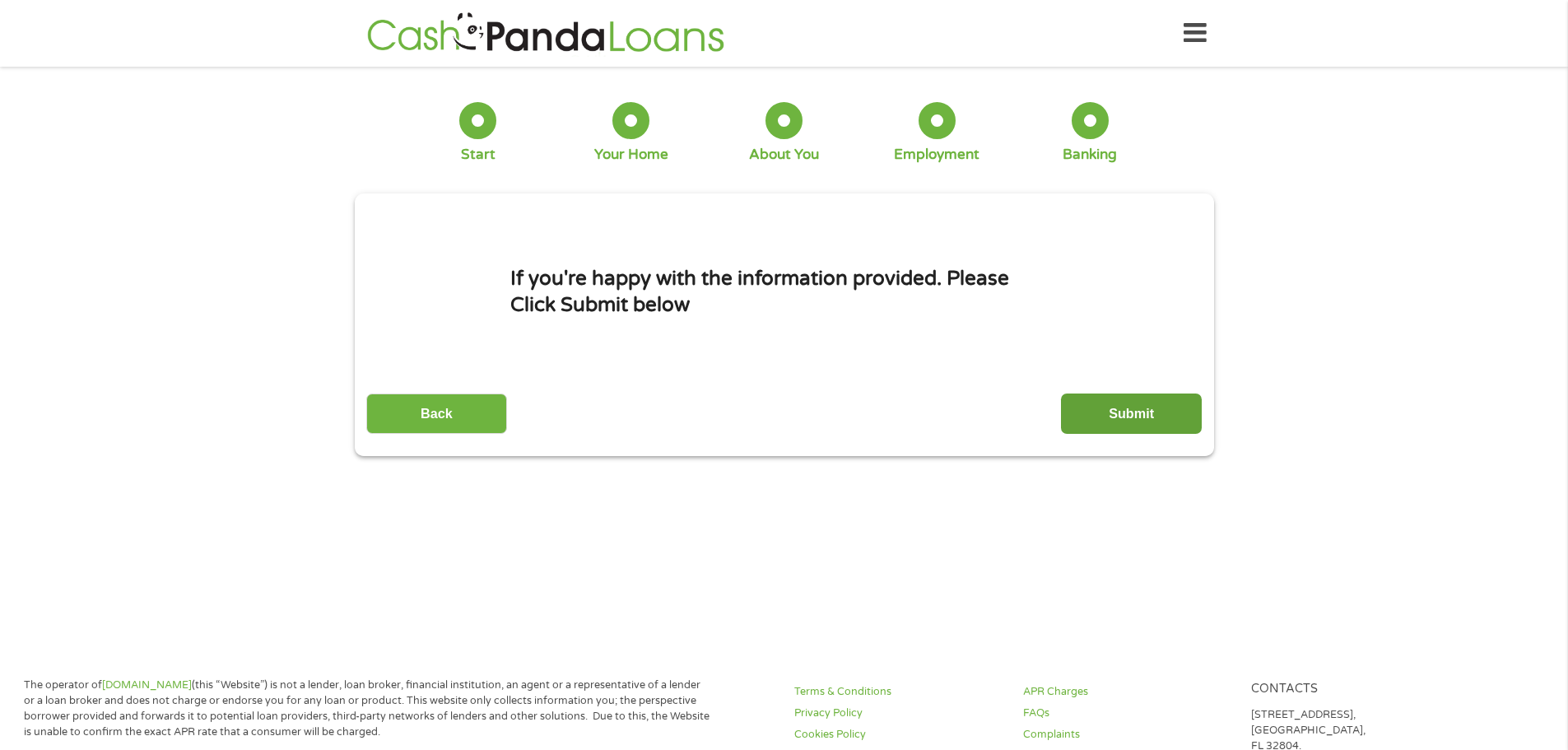
click at [1148, 410] on input "Submit" at bounding box center [1132, 413] width 141 height 40
